Goal: Transaction & Acquisition: Download file/media

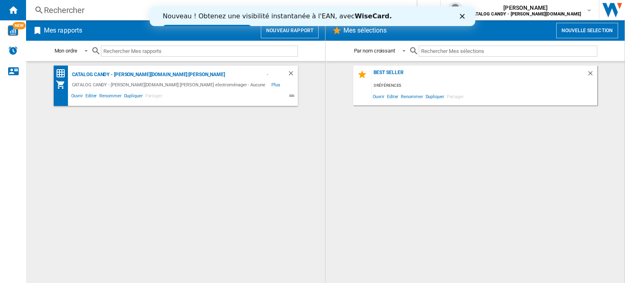
click at [464, 18] on icon "Fermer" at bounding box center [462, 16] width 5 height 5
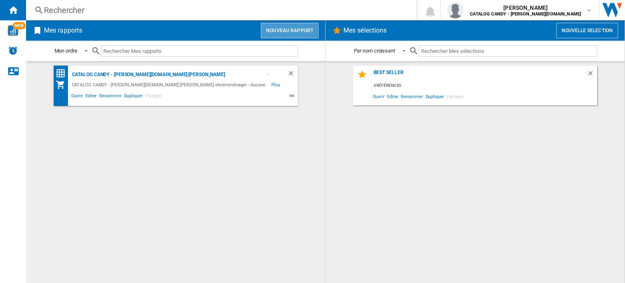
click at [283, 29] on button "Nouveau rapport" at bounding box center [290, 30] width 58 height 15
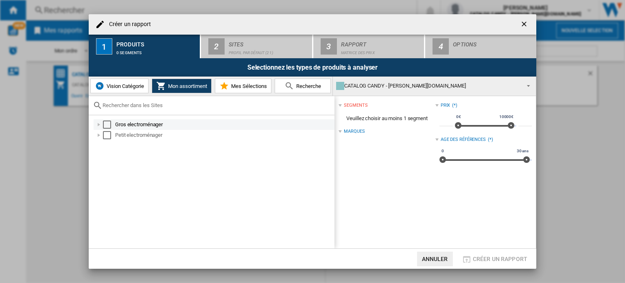
click at [106, 127] on div "Select" at bounding box center [107, 124] width 8 height 8
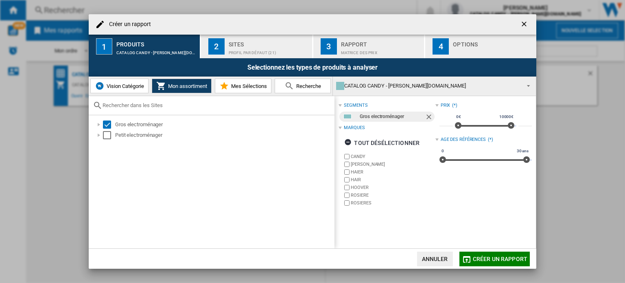
click at [110, 140] on div "Gros electroménager Petit electroménager" at bounding box center [212, 181] width 246 height 133
click at [107, 137] on div "Select" at bounding box center [107, 135] width 8 height 8
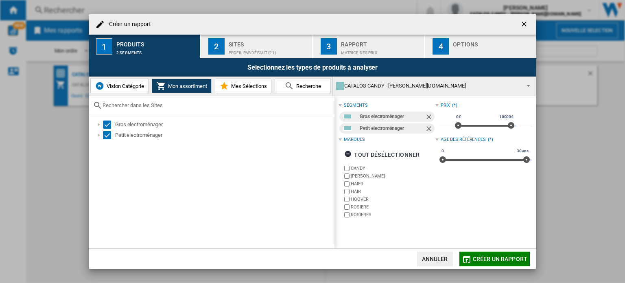
click at [477, 251] on button "Créer un rapport" at bounding box center [494, 258] width 70 height 15
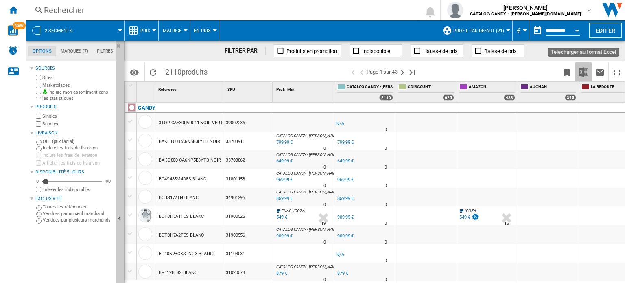
click at [586, 72] on img "Télécharger au format Excel" at bounding box center [583, 72] width 10 height 10
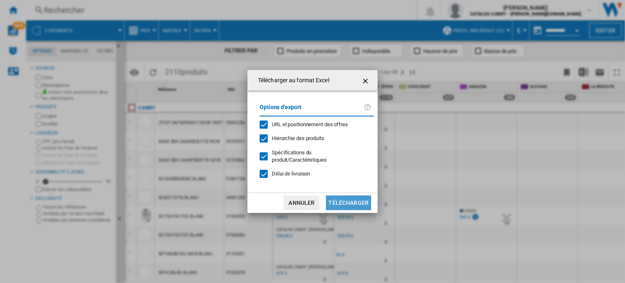
click at [347, 201] on button "Télécharger" at bounding box center [348, 202] width 45 height 15
